Goal: Task Accomplishment & Management: Use online tool/utility

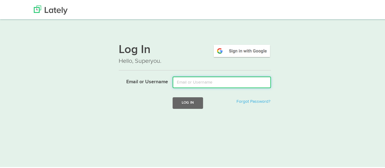
click at [193, 84] on input "Email or Username" at bounding box center [222, 82] width 98 height 12
type input "mindyam@ccf.org"
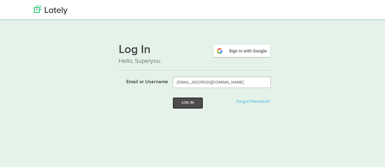
click at [180, 102] on button "Log In" at bounding box center [188, 101] width 30 height 11
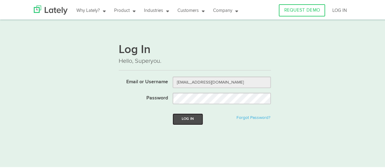
click at [187, 116] on button "Log In" at bounding box center [188, 117] width 30 height 11
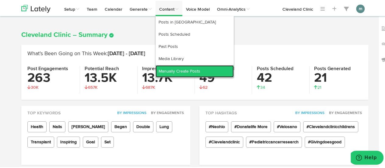
click at [169, 69] on link "Manually Create Posts" at bounding box center [195, 70] width 78 height 12
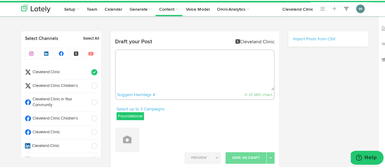
radio input "true"
select select "10"
select select "58"
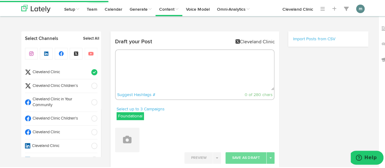
click at [67, 69] on span "Cleveland Clinic" at bounding box center [59, 72] width 56 height 6
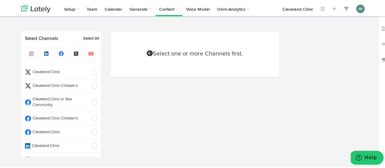
click at [65, 127] on li "Cleveland Clinic" at bounding box center [61, 132] width 72 height 14
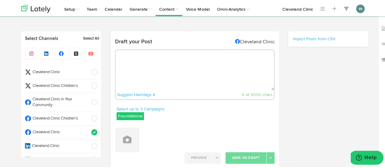
radio input "true"
select select "10"
select select "58"
click at [142, 69] on textarea at bounding box center [195, 69] width 159 height 40
paste textarea "Our [MEDICAL_DATA] addresses common misconceptions about life with IgAN or C3G,…"
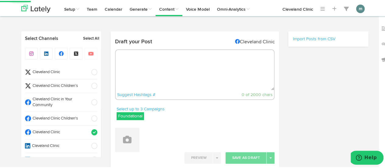
type textarea "Our [MEDICAL_DATA] addresses common misconceptions about life with IgAN or C3G,…"
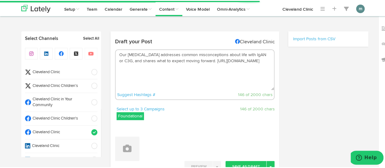
select select "11"
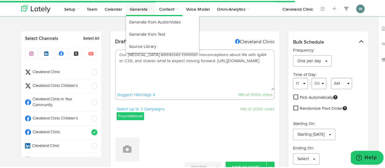
type textarea "Our [MEDICAL_DATA] addresses common misconceptions about life with IgAN or C3G,…"
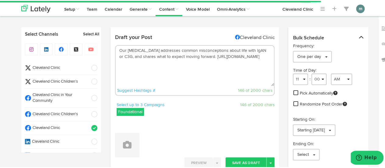
scroll to position [30, 0]
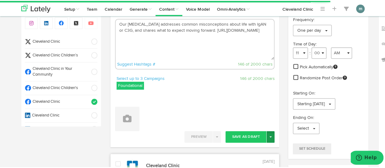
click at [270, 136] on span "button" at bounding box center [271, 135] width 2 height 1
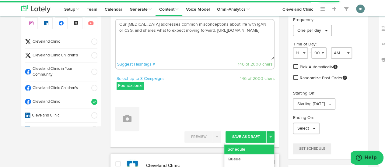
click at [262, 146] on link "Schedule" at bounding box center [249, 148] width 50 height 10
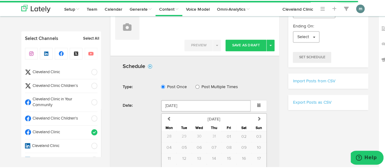
scroll to position [183, 0]
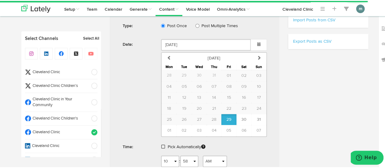
click at [161, 146] on span at bounding box center [163, 145] width 4 height 4
click at [198, 163] on span "Schedule" at bounding box center [205, 165] width 19 height 4
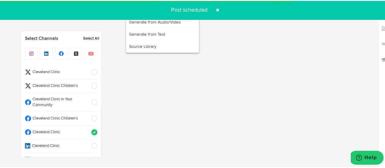
radio input "true"
select select "11"
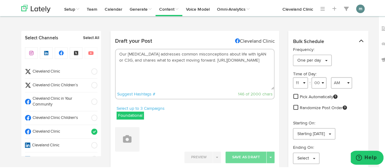
scroll to position [0, 0]
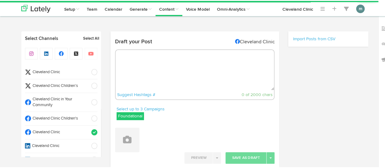
radio input "true"
select select "10"
select select "59"
click at [140, 69] on textarea at bounding box center [195, 69] width 159 height 40
paste textarea "Genetic testing can help you get the answers you need. How fast C3G develops de…"
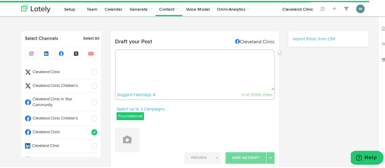
type textarea "Genetic testing can help you get the answers you need. How fast C3G develops de…"
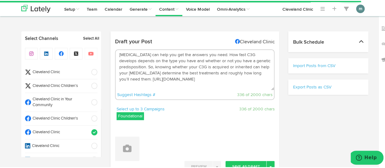
select select "11"
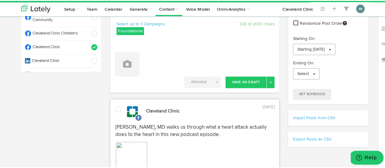
scroll to position [91, 0]
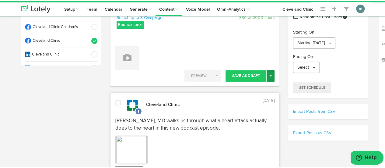
type textarea "Genetic testing can help you get the answers you need. How fast C3G develops de…"
click at [270, 74] on span "button" at bounding box center [271, 74] width 2 height 1
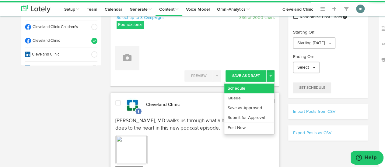
click at [259, 86] on link "Schedule" at bounding box center [249, 88] width 50 height 10
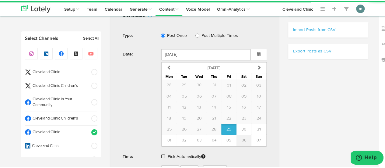
scroll to position [183, 0]
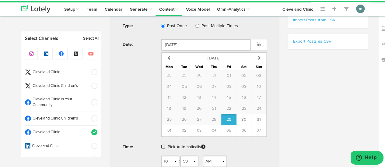
click at [161, 145] on span at bounding box center [163, 145] width 4 height 4
click at [200, 163] on span "Schedule" at bounding box center [205, 165] width 19 height 4
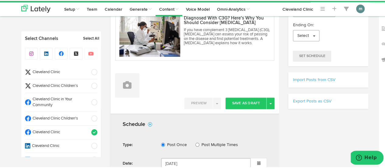
scroll to position [122, 0]
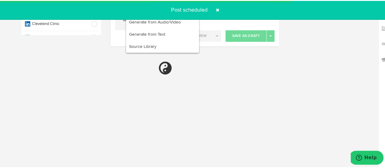
radio input "true"
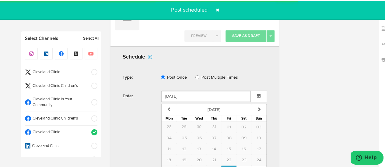
select select "11"
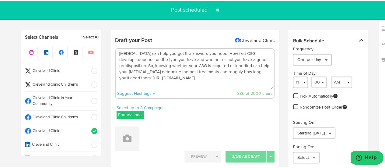
scroll to position [0, 0]
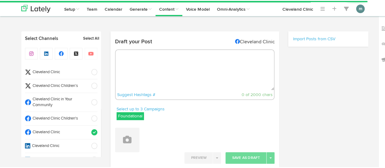
select select "11"
click at [133, 55] on textarea at bounding box center [195, 69] width 159 height 40
paste textarea "What to expect from a clinical trial, how to find one that’s currently enrollin…"
type textarea "What to expect from a clinical trial, how to find one that’s currently enrollin…"
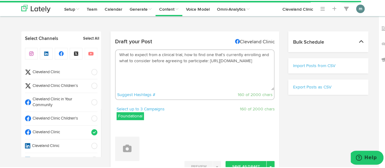
select select "11"
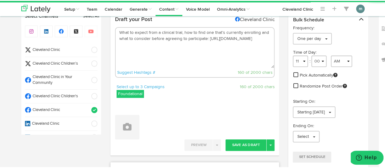
scroll to position [30, 0]
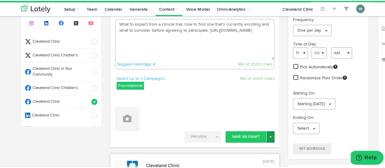
type textarea "What to expect from a clinical trial, how to find one that’s currently enrollin…"
click at [270, 136] on button "Toggle Dropdown" at bounding box center [271, 136] width 8 height 12
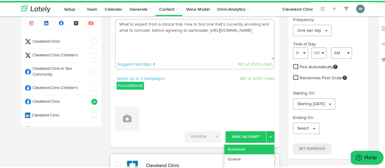
click at [255, 145] on link "Schedule" at bounding box center [249, 148] width 50 height 10
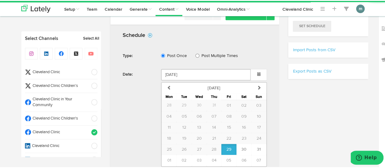
scroll to position [183, 0]
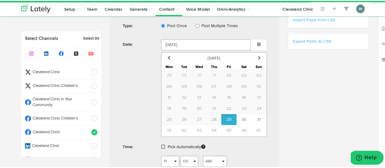
click at [161, 145] on span at bounding box center [163, 145] width 4 height 4
click at [207, 163] on span "Schedule" at bounding box center [205, 165] width 19 height 4
radio input "true"
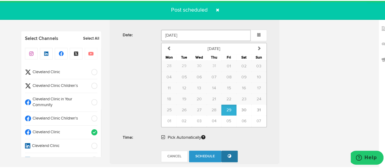
scroll to position [365, 0]
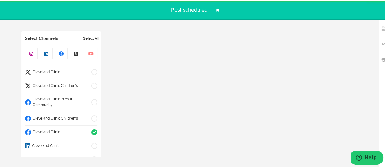
select select "11"
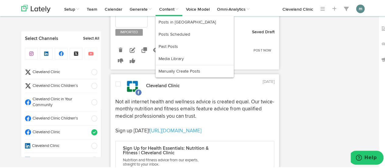
scroll to position [213, 0]
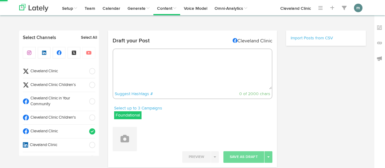
select select "11"
select select "01"
radio input "true"
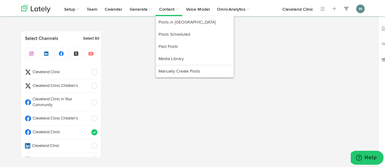
select select "11"
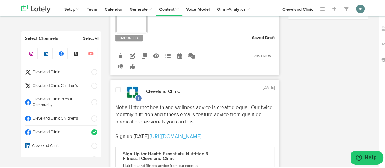
click at [57, 69] on span "Cleveland Clinic" at bounding box center [59, 72] width 56 height 6
click at [63, 129] on span "Cleveland Clinic" at bounding box center [59, 132] width 56 height 6
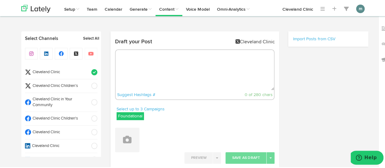
click at [154, 61] on textarea at bounding box center [195, 69] width 159 height 40
paste textarea "Our [MEDICAL_DATA] addresses common misconceptions about life with IgAN or C3G,…"
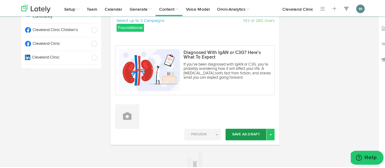
scroll to position [91, 0]
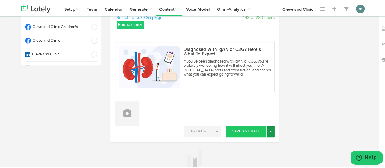
type textarea "Our [MEDICAL_DATA] addresses common misconceptions about life with IgAN or C3G,…"
click at [267, 131] on button "Toggle Dropdown" at bounding box center [271, 131] width 8 height 12
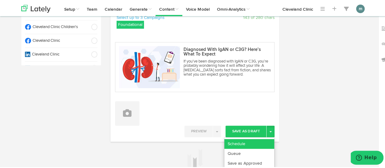
click at [258, 138] on link "Schedule" at bounding box center [249, 143] width 50 height 10
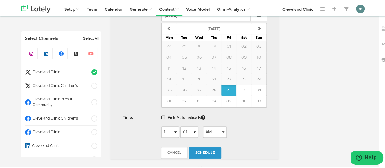
scroll to position [274, 0]
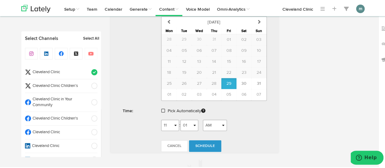
click at [161, 108] on span at bounding box center [163, 110] width 4 height 4
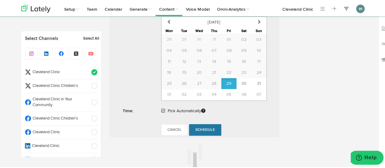
click at [199, 127] on span "Schedule" at bounding box center [205, 129] width 19 height 4
radio input "true"
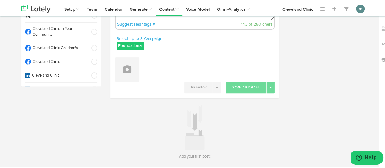
scroll to position [0, 0]
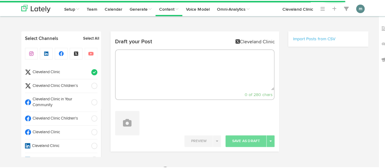
select select "11"
select select "02"
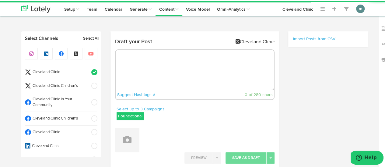
click at [153, 62] on textarea at bounding box center [195, 69] width 159 height 40
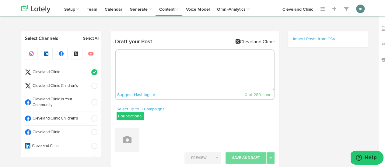
paste textarea "[MEDICAL_DATA] can help you get the answers you need. How fast C3G develops dep…"
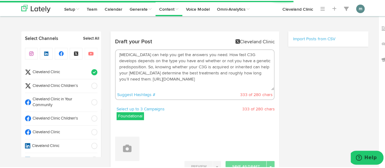
drag, startPoint x: 222, startPoint y: 54, endPoint x: 127, endPoint y: 56, distance: 95.1
click at [127, 56] on textarea "Genetic testing can help you get the answers you need. How fast C3G develops de…" at bounding box center [195, 69] width 159 height 40
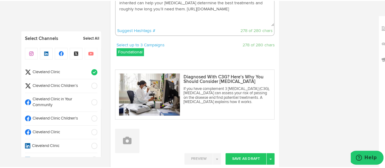
scroll to position [91, 0]
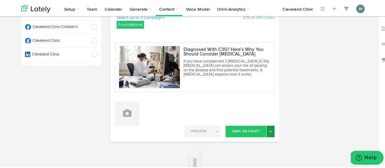
type textarea "How fast C3G develops depends on the type you have and whether or not you have …"
click at [271, 130] on button "Toggle Dropdown" at bounding box center [271, 131] width 8 height 12
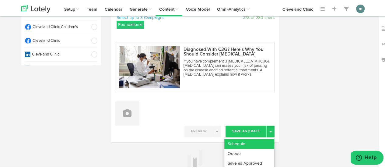
click at [262, 138] on link "Schedule" at bounding box center [249, 143] width 50 height 10
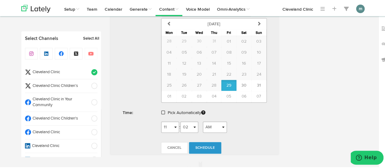
scroll to position [274, 0]
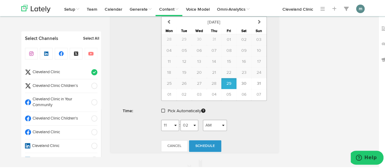
click at [161, 108] on span at bounding box center [163, 110] width 4 height 4
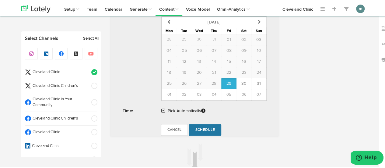
click at [202, 127] on span "Schedule" at bounding box center [205, 129] width 19 height 4
radio input "true"
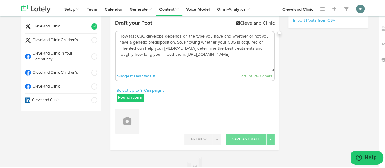
scroll to position [0, 0]
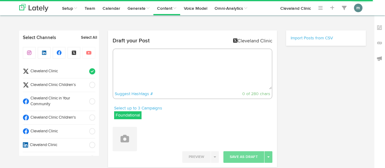
radio input "true"
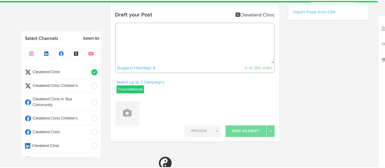
select select "11"
select select "02"
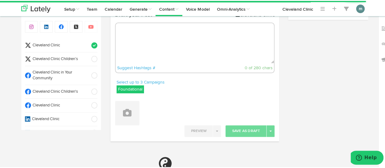
click at [132, 41] on textarea at bounding box center [195, 42] width 159 height 40
paste textarea "What to expect from a clinical trial, how to find one that’s currently enrollin…"
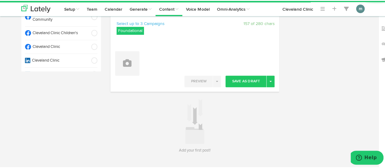
scroll to position [88, 0]
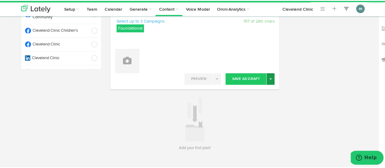
type textarea "What to expect from a clinical trial, how to find one that’s currently enrollin…"
click at [270, 77] on span "button" at bounding box center [271, 77] width 2 height 1
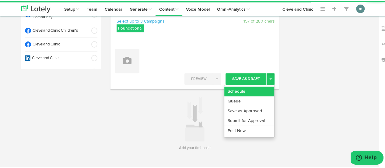
click at [261, 86] on link "Schedule" at bounding box center [249, 91] width 50 height 10
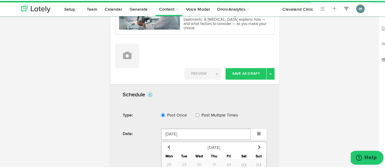
scroll to position [231, 0]
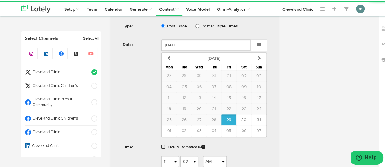
click at [161, 144] on span at bounding box center [163, 146] width 4 height 4
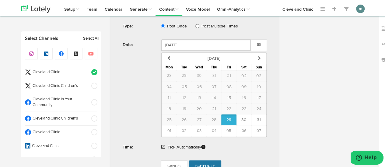
click at [196, 164] on span "Schedule" at bounding box center [205, 165] width 19 height 4
radio input "true"
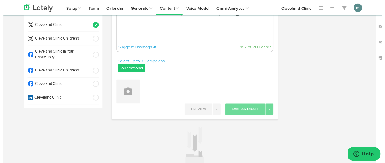
scroll to position [0, 0]
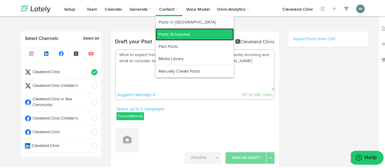
click at [170, 31] on link "Posts Scheduled" at bounding box center [195, 33] width 78 height 12
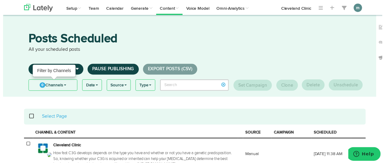
click at [67, 87] on link "0 Channels" at bounding box center [50, 86] width 49 height 11
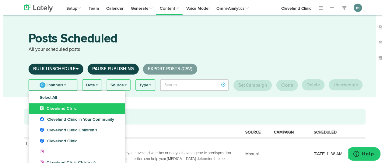
click at [58, 110] on span "Cleveland Clinic" at bounding box center [55, 110] width 37 height 4
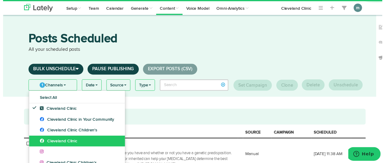
click at [55, 144] on span "Cleveland Clinic" at bounding box center [56, 143] width 38 height 4
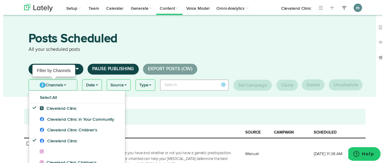
click at [64, 89] on link "2 Channels" at bounding box center [50, 86] width 49 height 11
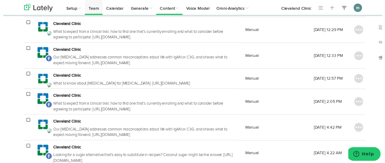
scroll to position [152, 0]
